Goal: Information Seeking & Learning: Learn about a topic

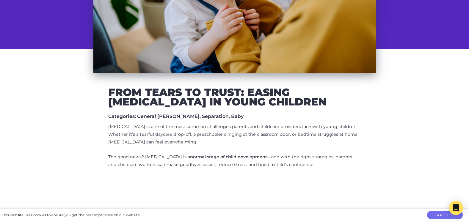
scroll to position [149, 0]
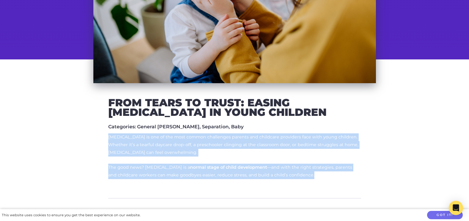
drag, startPoint x: 106, startPoint y: 136, endPoint x: 320, endPoint y: 177, distance: 218.0
copy div "[MEDICAL_DATA] is one of the most common challenges parents and childcare provi…"
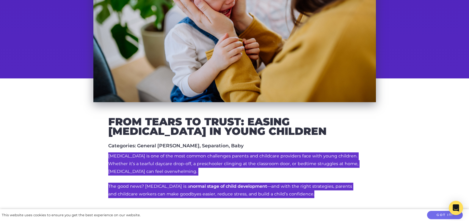
scroll to position [119, 0]
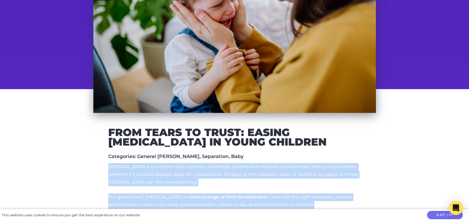
click at [218, 179] on p "[MEDICAL_DATA] is one of the most common challenges parents and childcare provi…" at bounding box center [234, 174] width 253 height 23
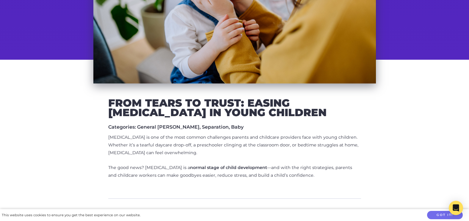
scroll to position [149, 0]
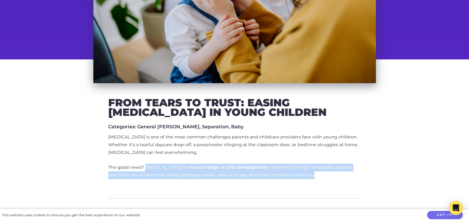
drag, startPoint x: 320, startPoint y: 174, endPoint x: 144, endPoint y: 166, distance: 175.5
click at [144, 166] on p "The good news? [MEDICAL_DATA] is a normal stage of child development —and with …" at bounding box center [234, 171] width 253 height 15
copy p "[MEDICAL_DATA] is a normal stage of child development —and with the right strat…"
